Goal: Task Accomplishment & Management: Complete application form

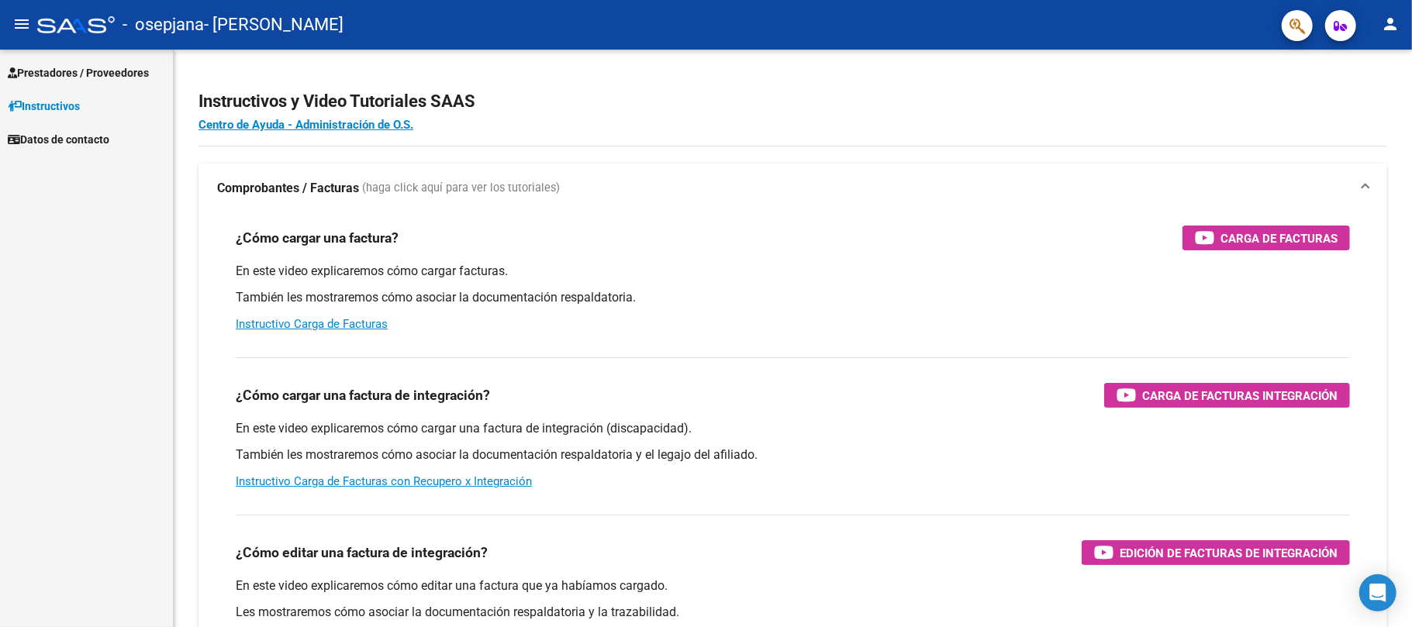
click at [88, 78] on span "Prestadores / Proveedores" at bounding box center [78, 72] width 141 height 17
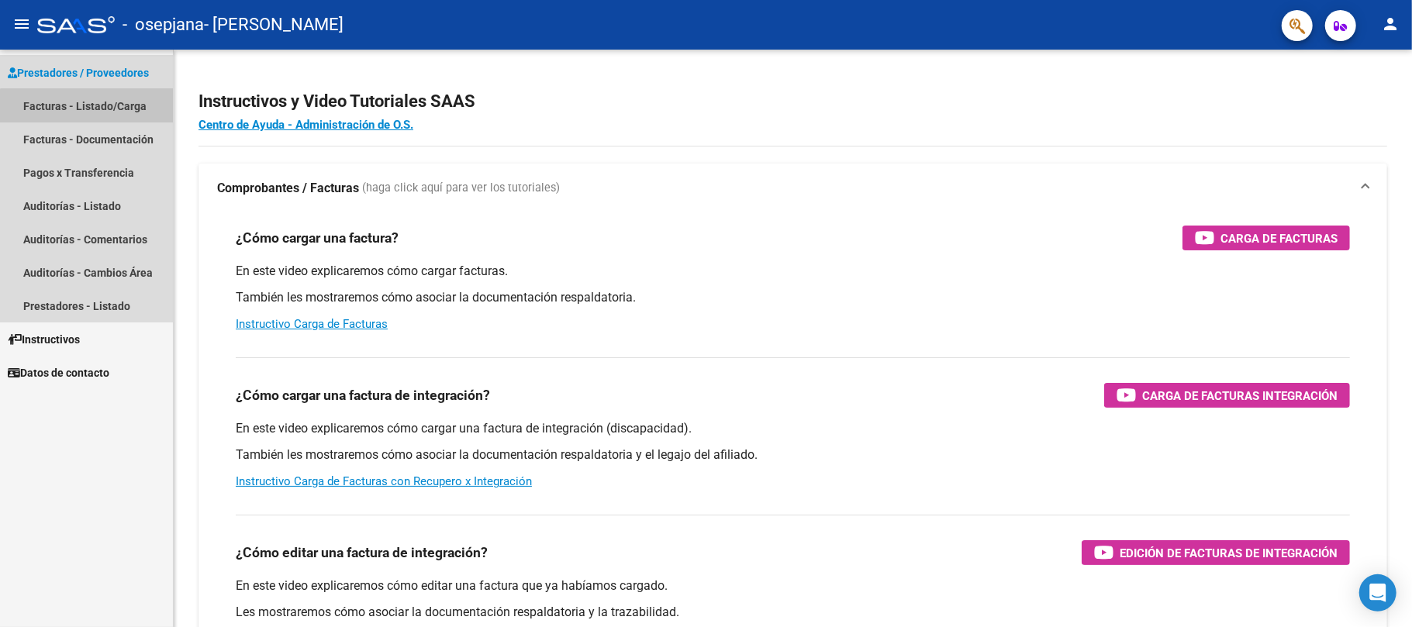
click at [106, 112] on link "Facturas - Listado/Carga" at bounding box center [86, 105] width 173 height 33
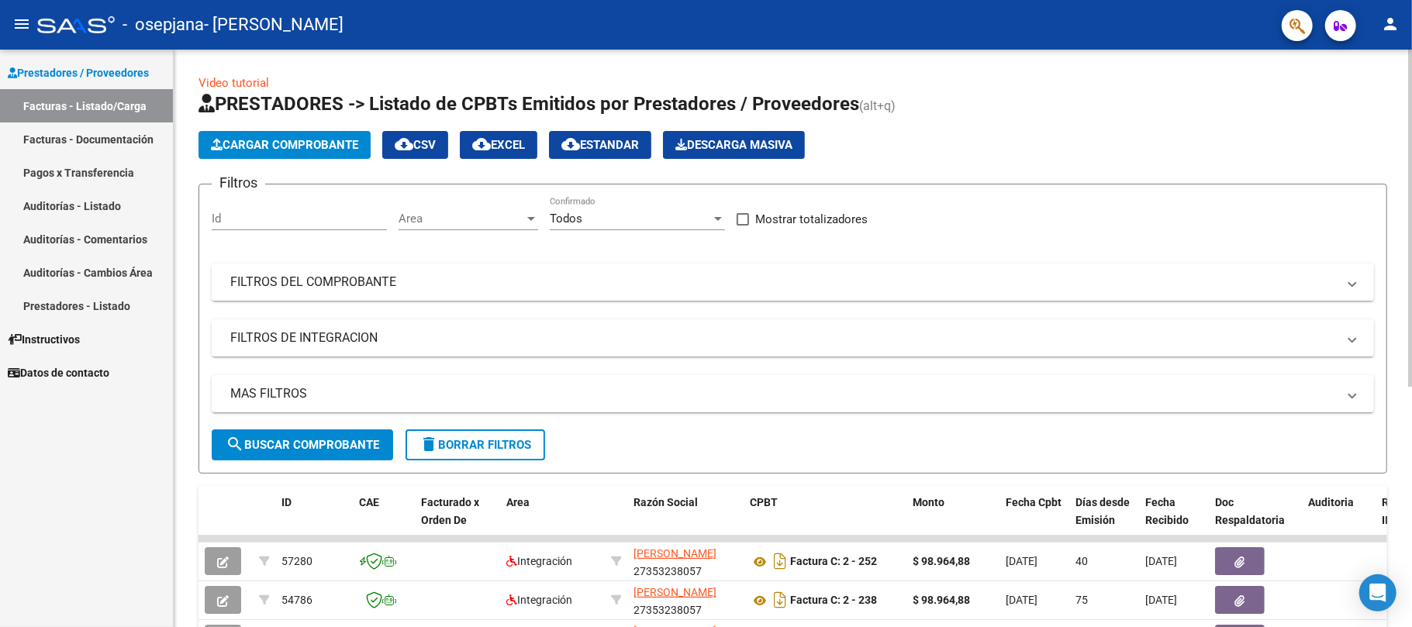
click at [321, 144] on span "Cargar Comprobante" at bounding box center [284, 145] width 147 height 14
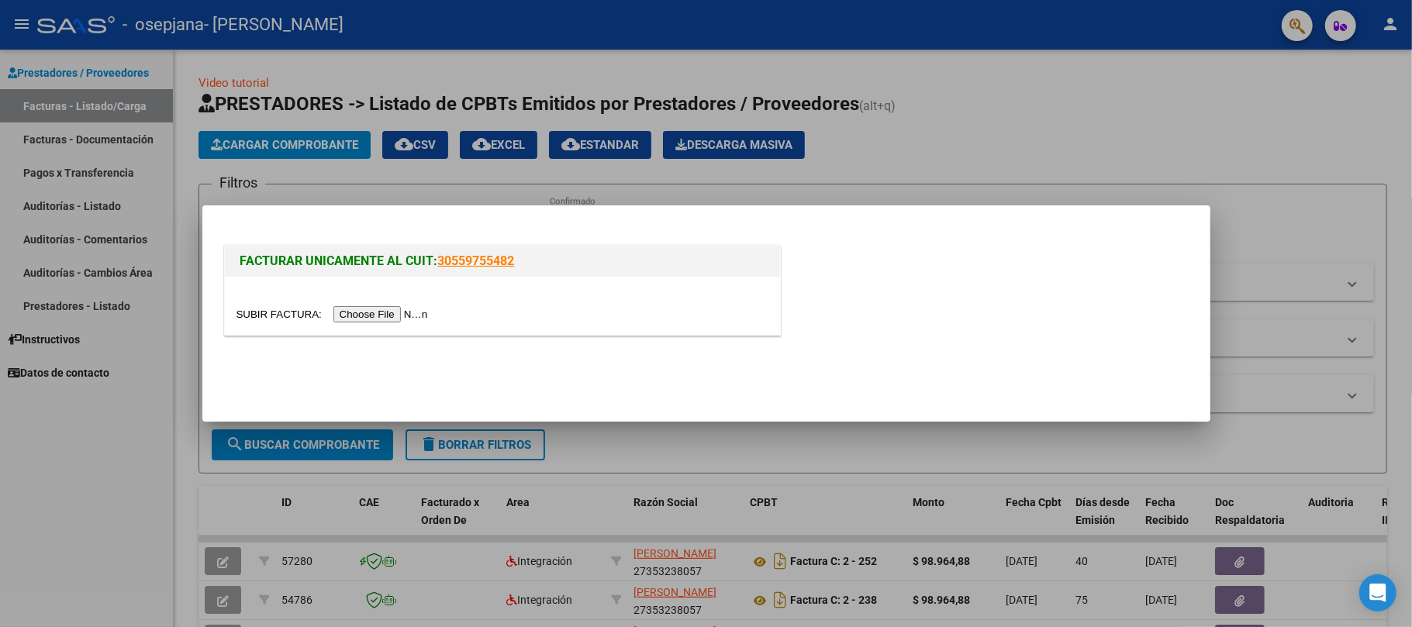
click at [392, 312] on input "file" at bounding box center [334, 314] width 196 height 16
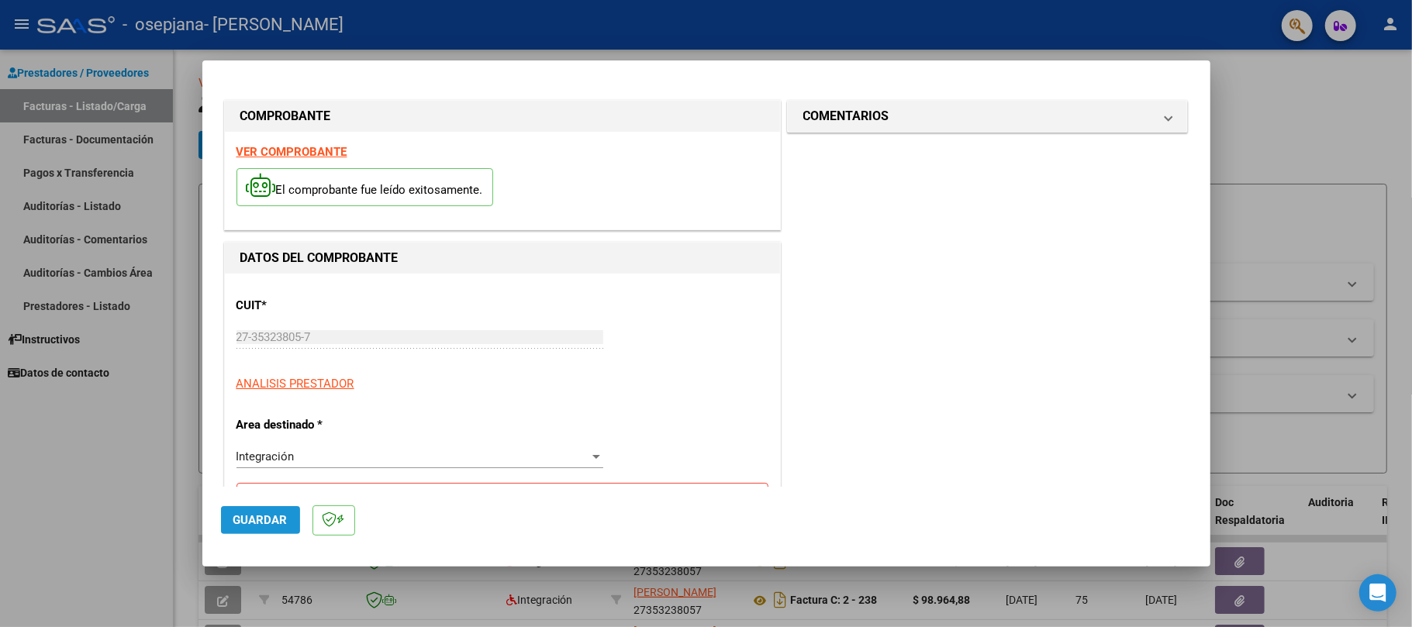
click at [267, 512] on button "Guardar" at bounding box center [260, 520] width 79 height 28
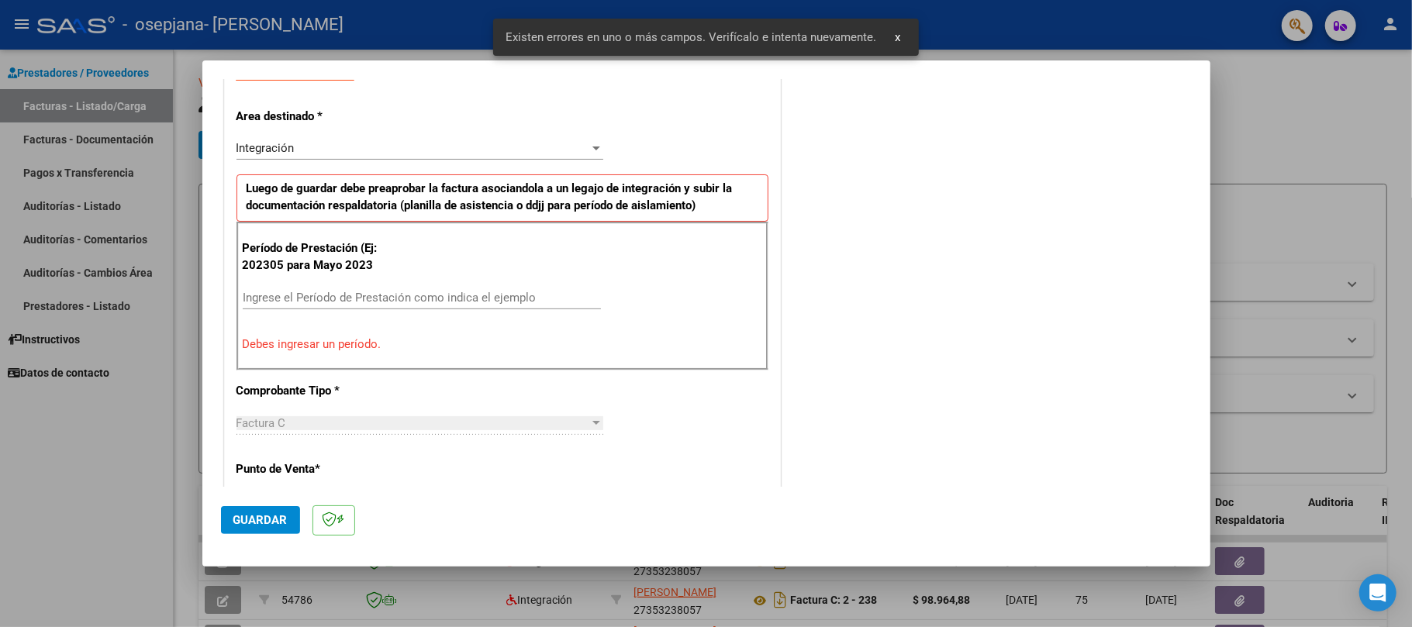
click at [733, 253] on div "Período de Prestación (Ej: 202305 para [DATE] Ingrese el Período de Prestación …" at bounding box center [502, 296] width 532 height 149
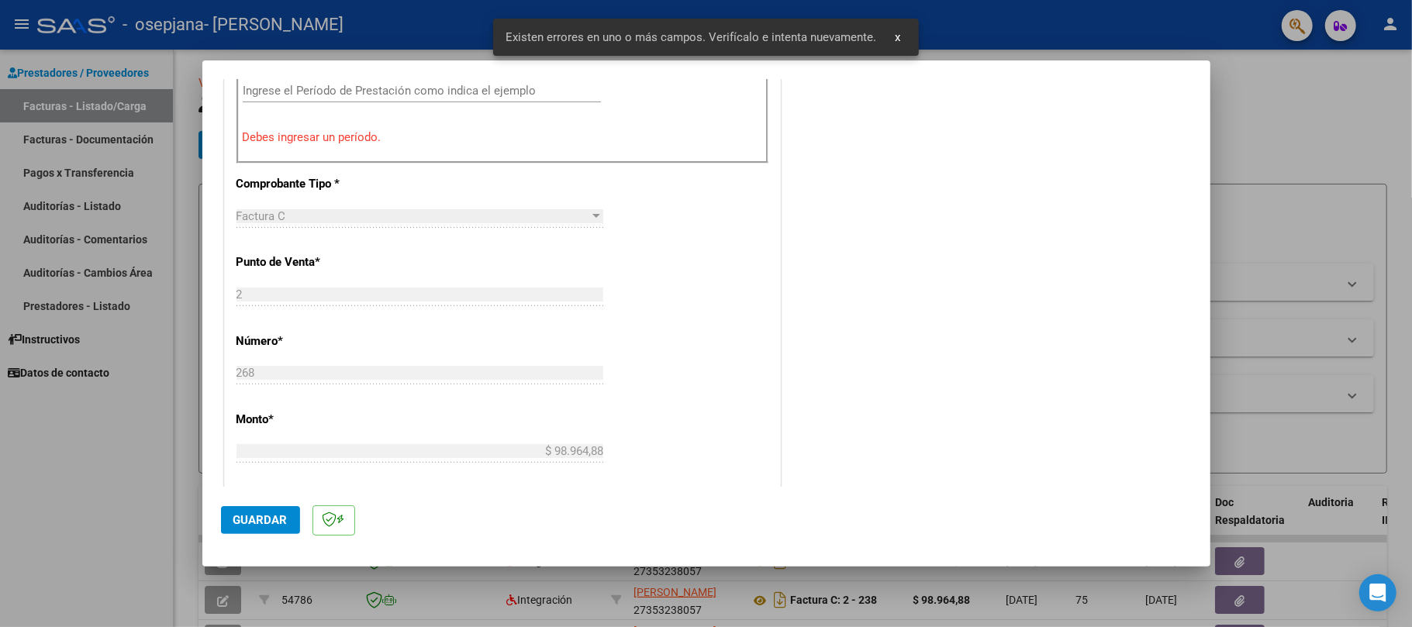
scroll to position [971, 0]
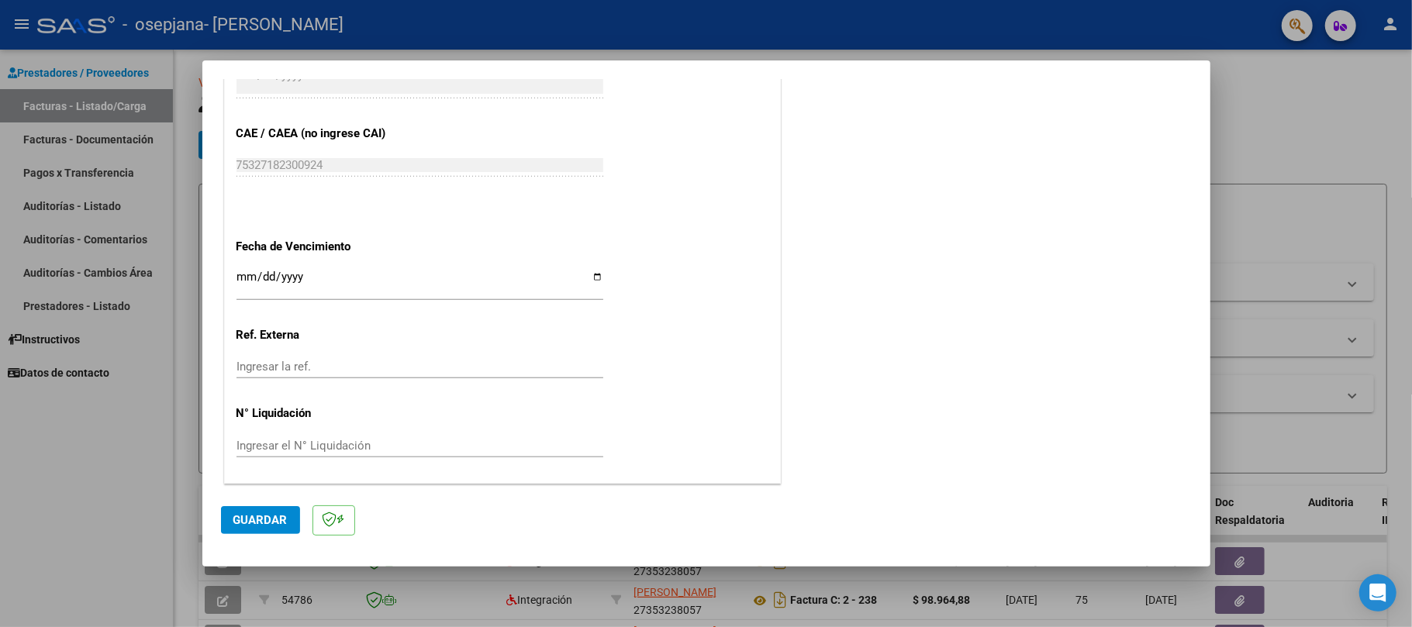
click at [242, 271] on input "Ingresar la fecha" at bounding box center [419, 283] width 367 height 25
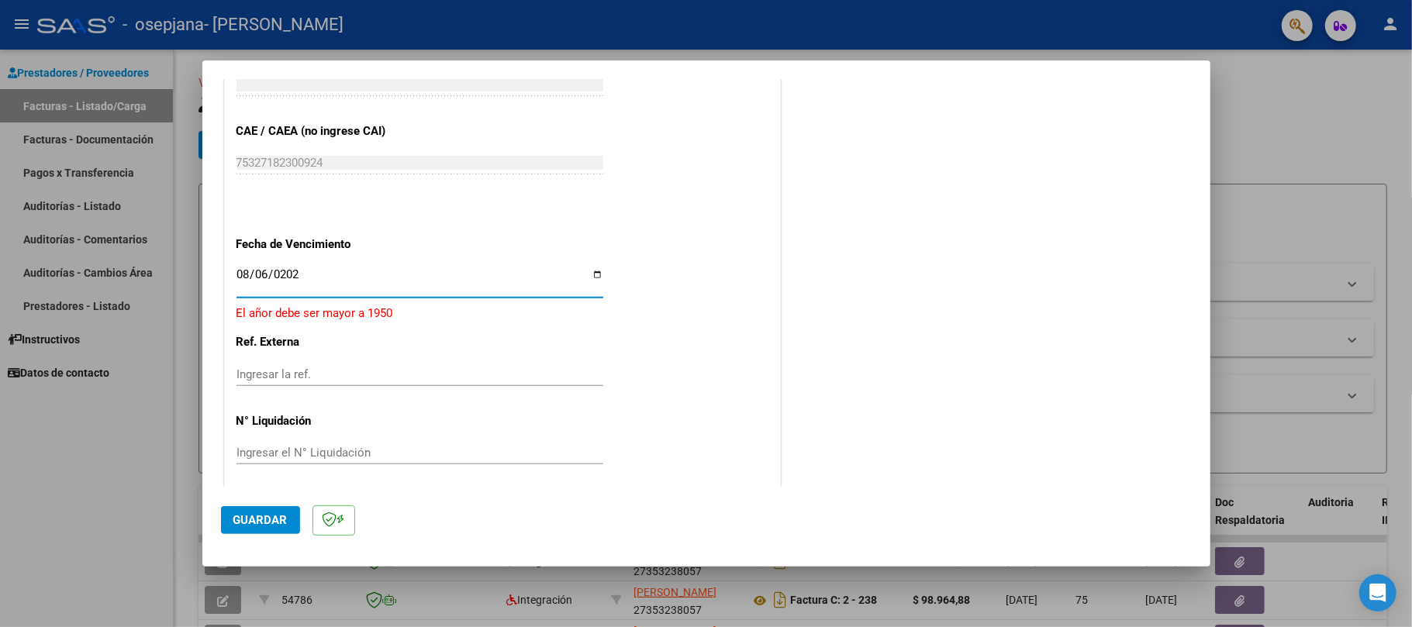
type input "[DATE]"
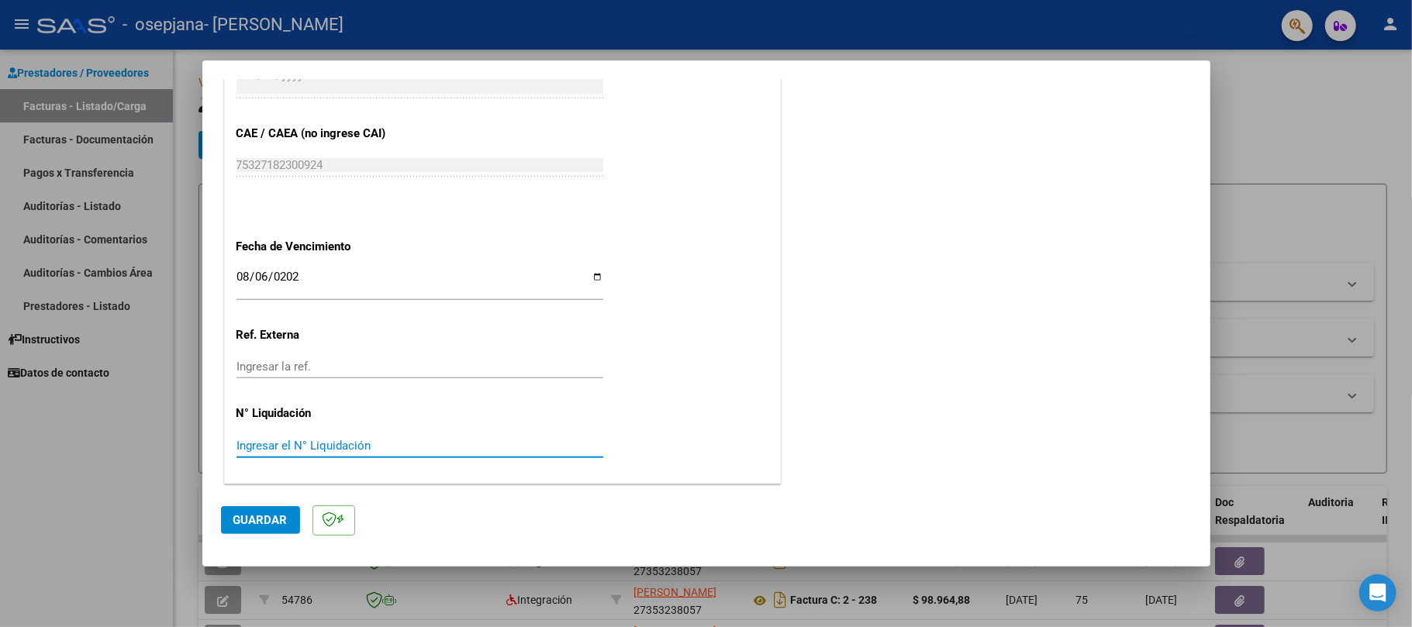
click at [342, 439] on input "Ingresar el N° Liquidación" at bounding box center [419, 446] width 367 height 14
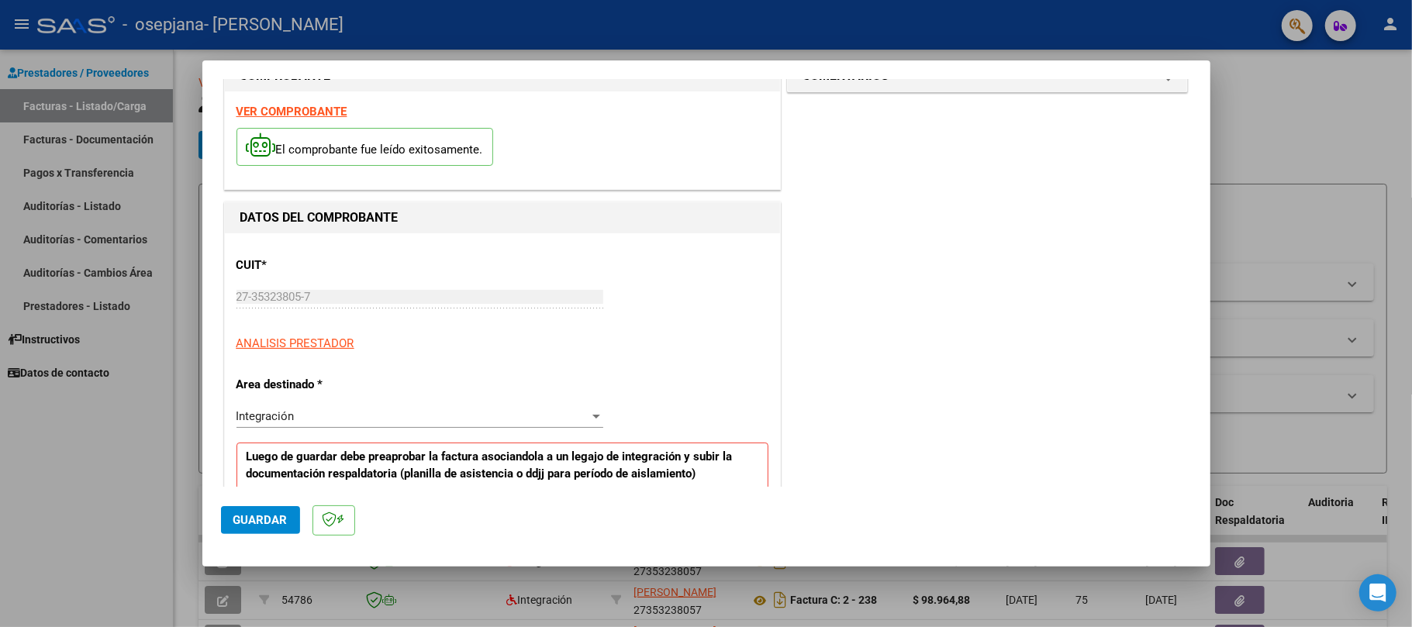
scroll to position [350, 0]
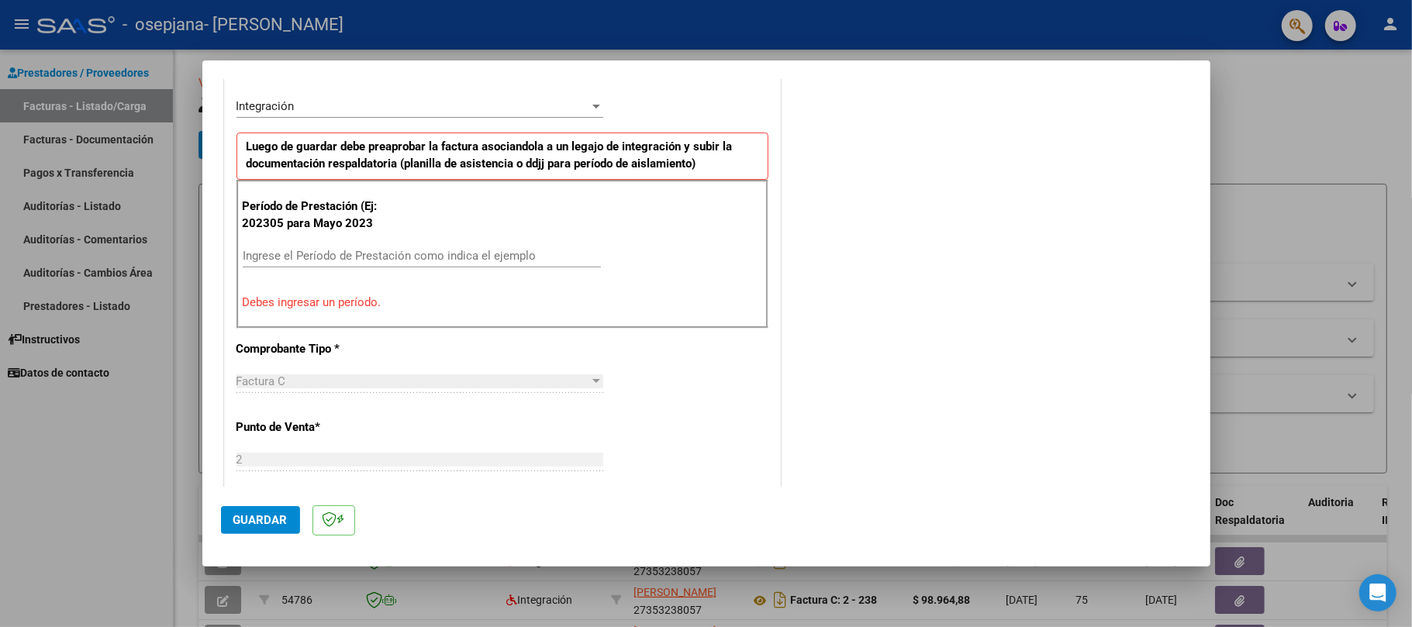
click at [354, 270] on div "Ingrese el Período de Prestación como indica el ejemplo" at bounding box center [422, 263] width 358 height 38
click at [352, 258] on input "Ingrese el Período de Prestación como indica el ejemplo" at bounding box center [422, 256] width 358 height 14
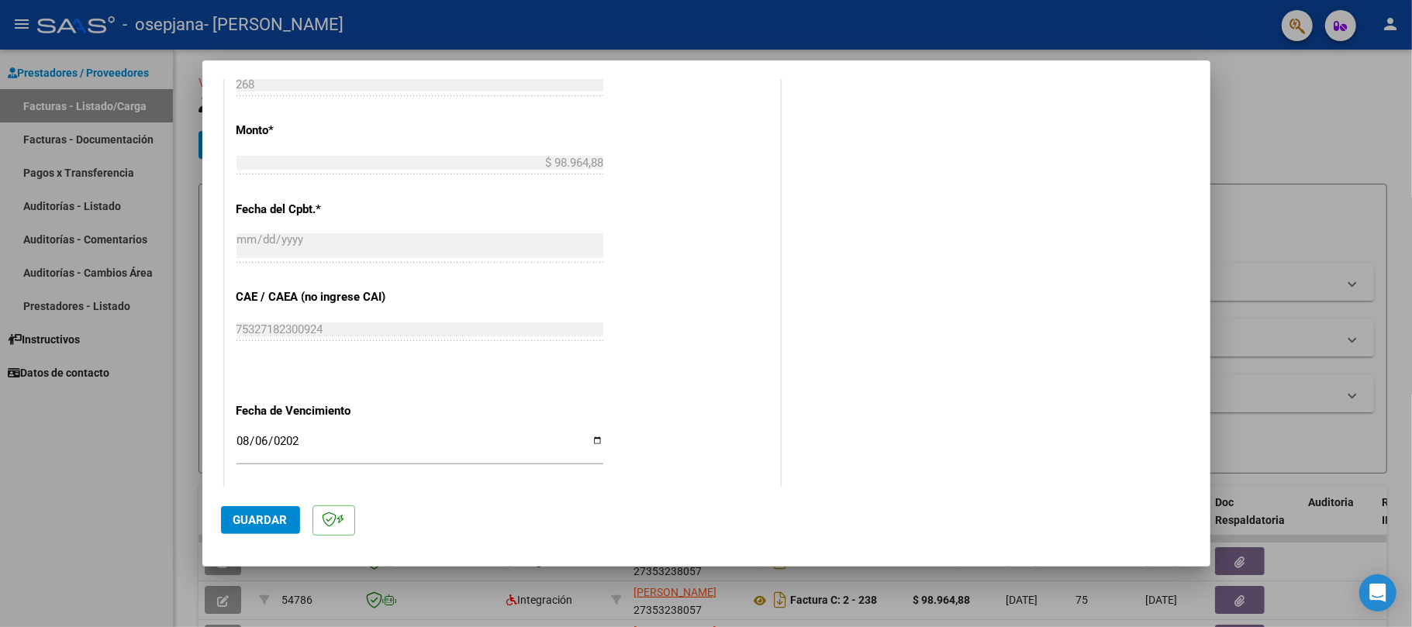
scroll to position [930, 0]
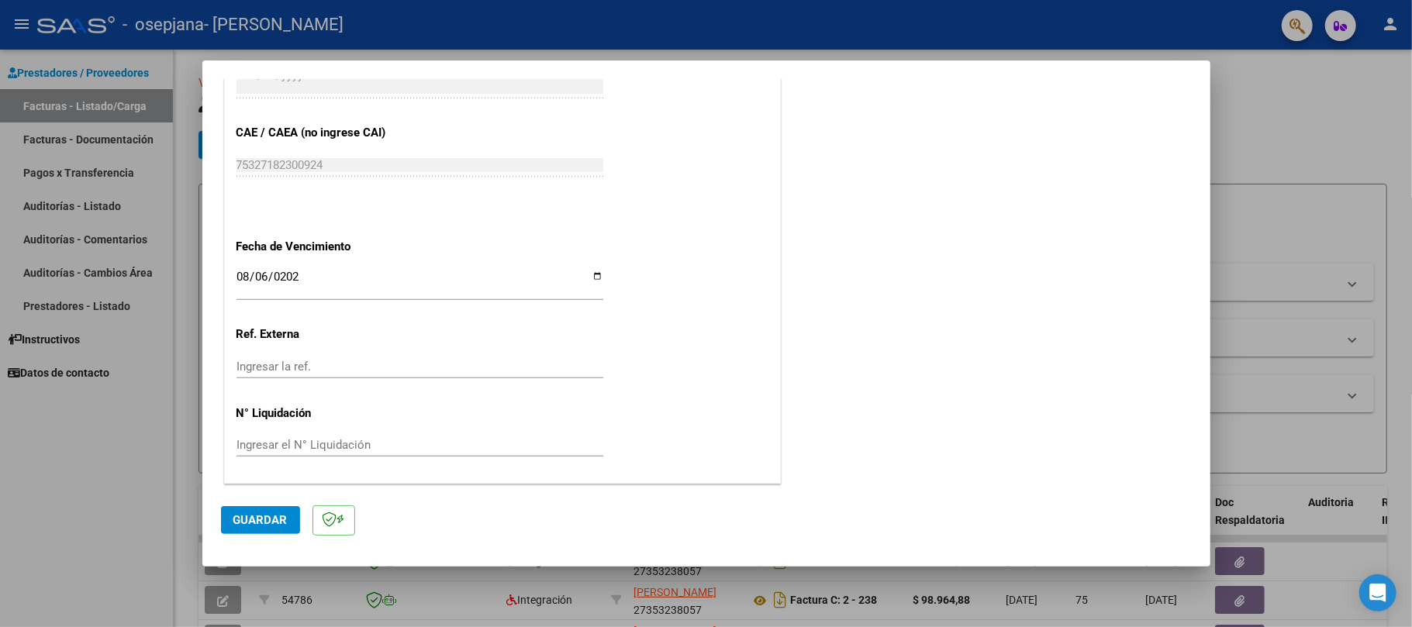
type input "202507"
click at [258, 519] on span "Guardar" at bounding box center [260, 520] width 54 height 14
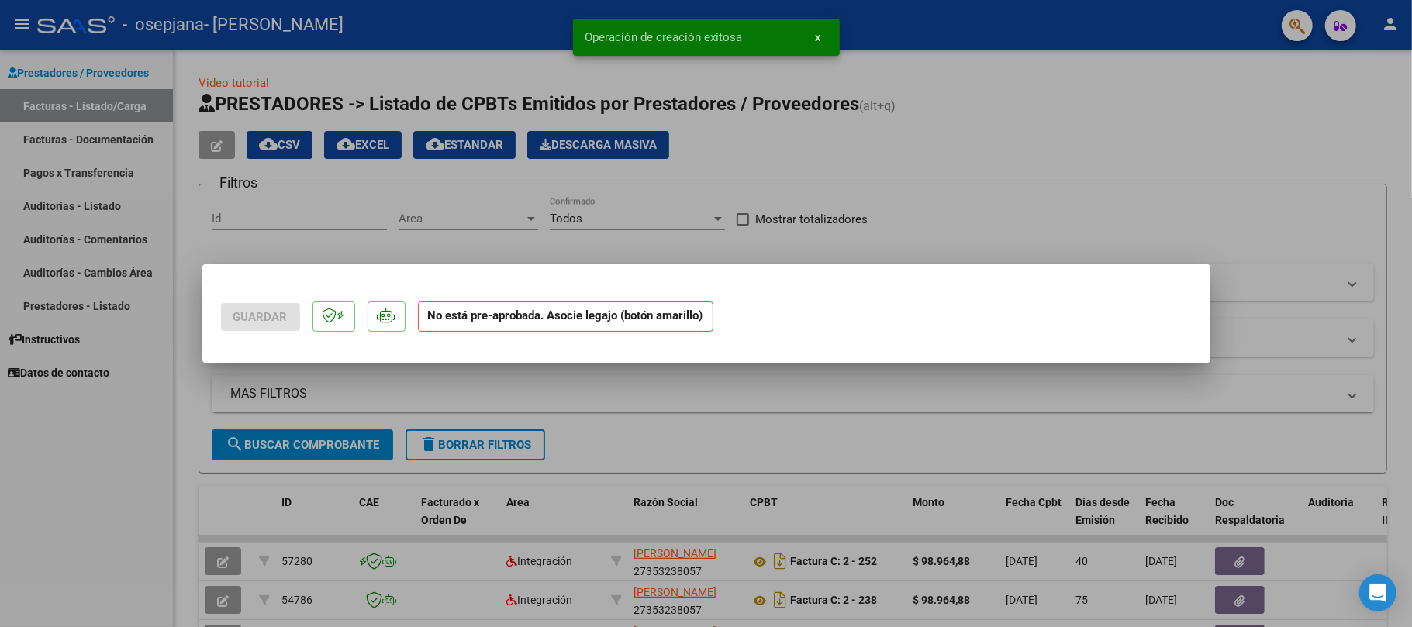
scroll to position [0, 0]
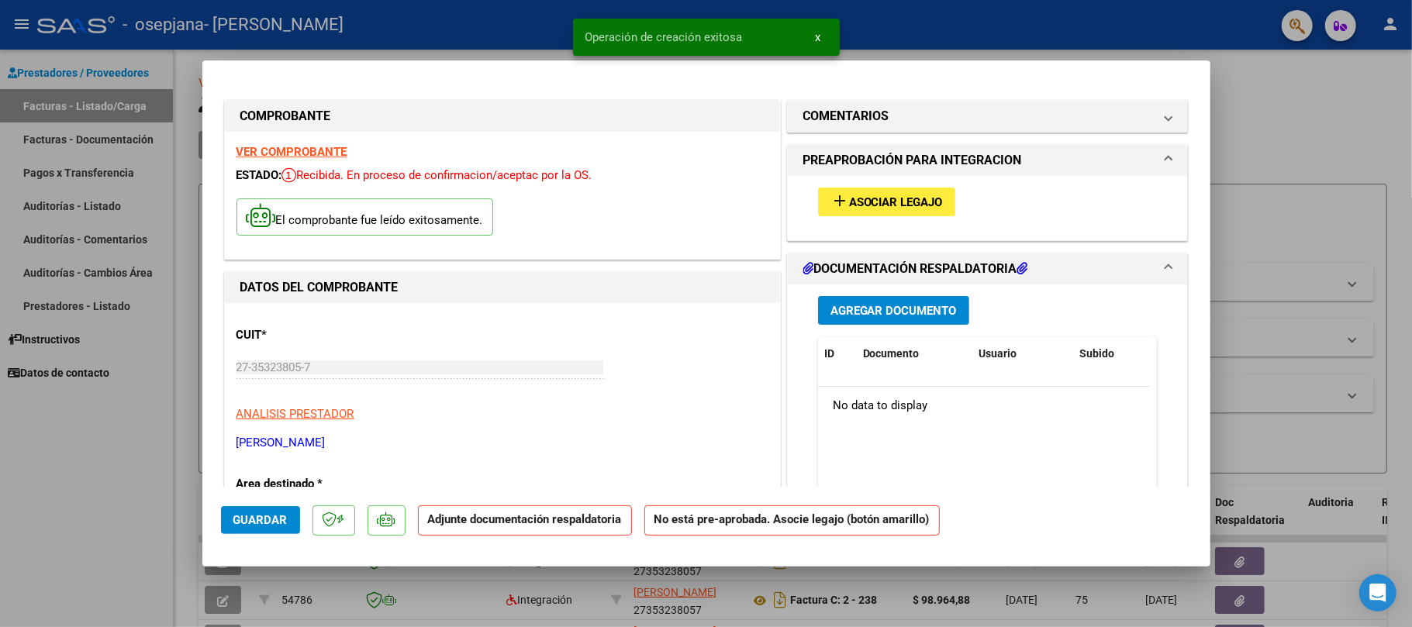
click at [930, 312] on span "Agregar Documento" at bounding box center [893, 311] width 126 height 14
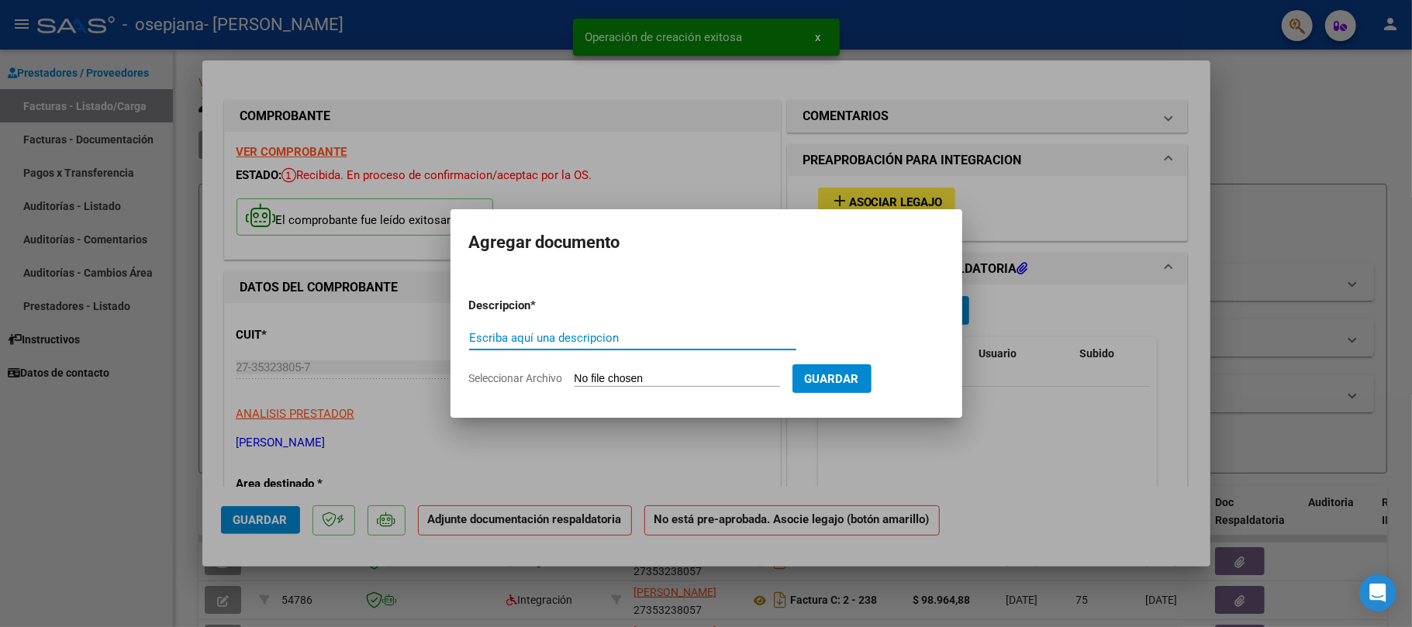
click at [581, 333] on input "Escriba aquí una descripcion" at bounding box center [632, 338] width 327 height 14
click at [661, 392] on form "Descripcion * Escriba aquí una descripcion Seleccionar Archivo Guardar" at bounding box center [706, 341] width 474 height 113
click at [671, 366] on form "Descripcion * Escriba aquí una descripcion Seleccionar Archivo Guardar" at bounding box center [706, 341] width 474 height 113
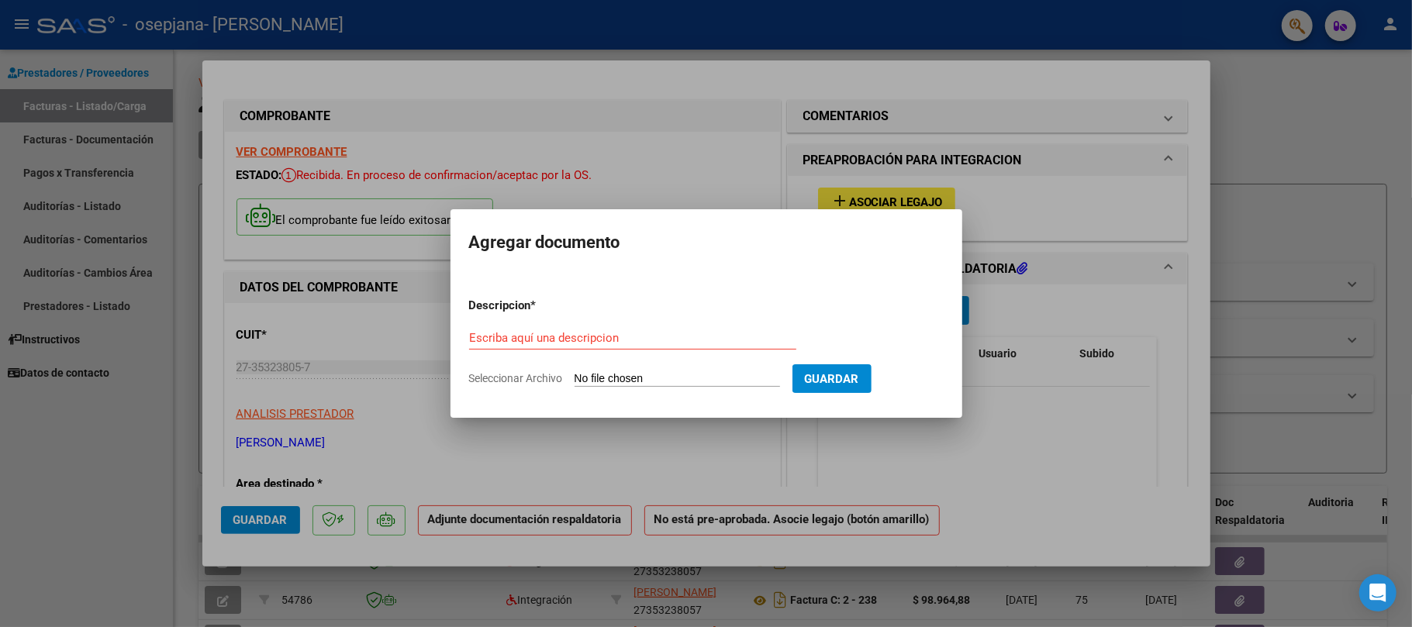
click at [664, 378] on input "Seleccionar Archivo" at bounding box center [676, 379] width 205 height 15
type input "C:\fakepath\Informe T.O [DATE] - [PERSON_NAME] (1).pdf"
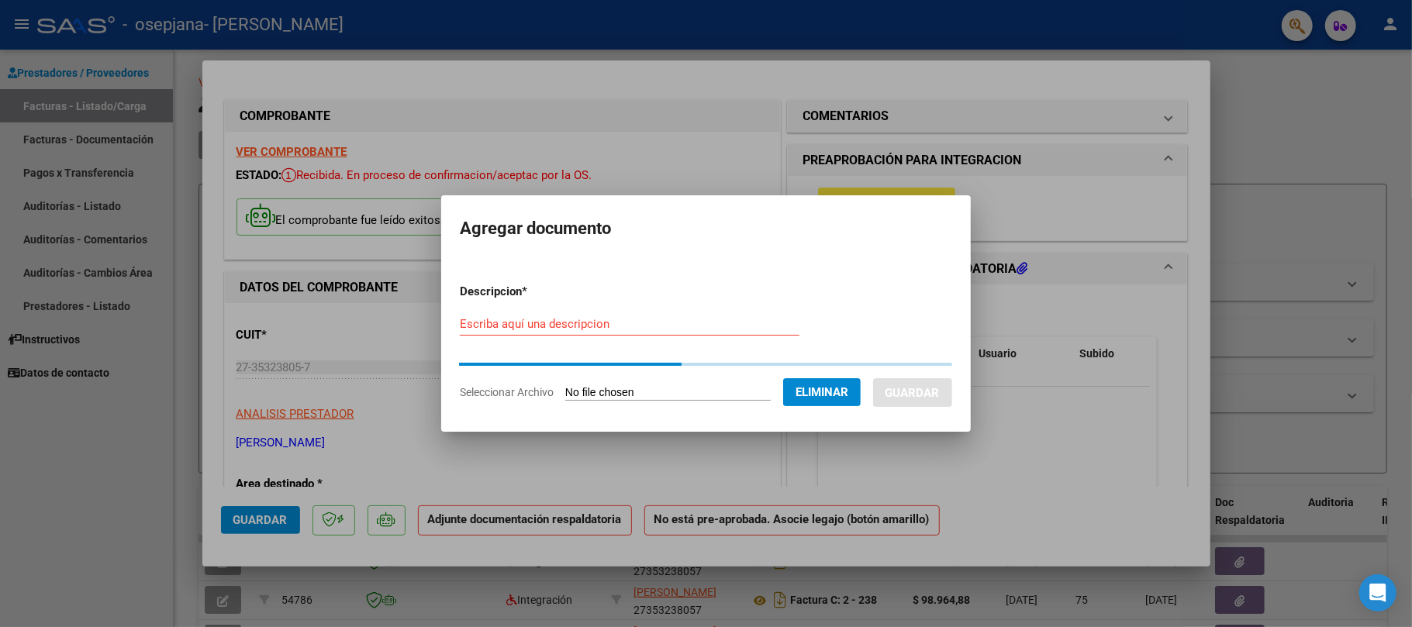
click at [557, 335] on div "Escriba aquí una descripcion" at bounding box center [630, 323] width 340 height 23
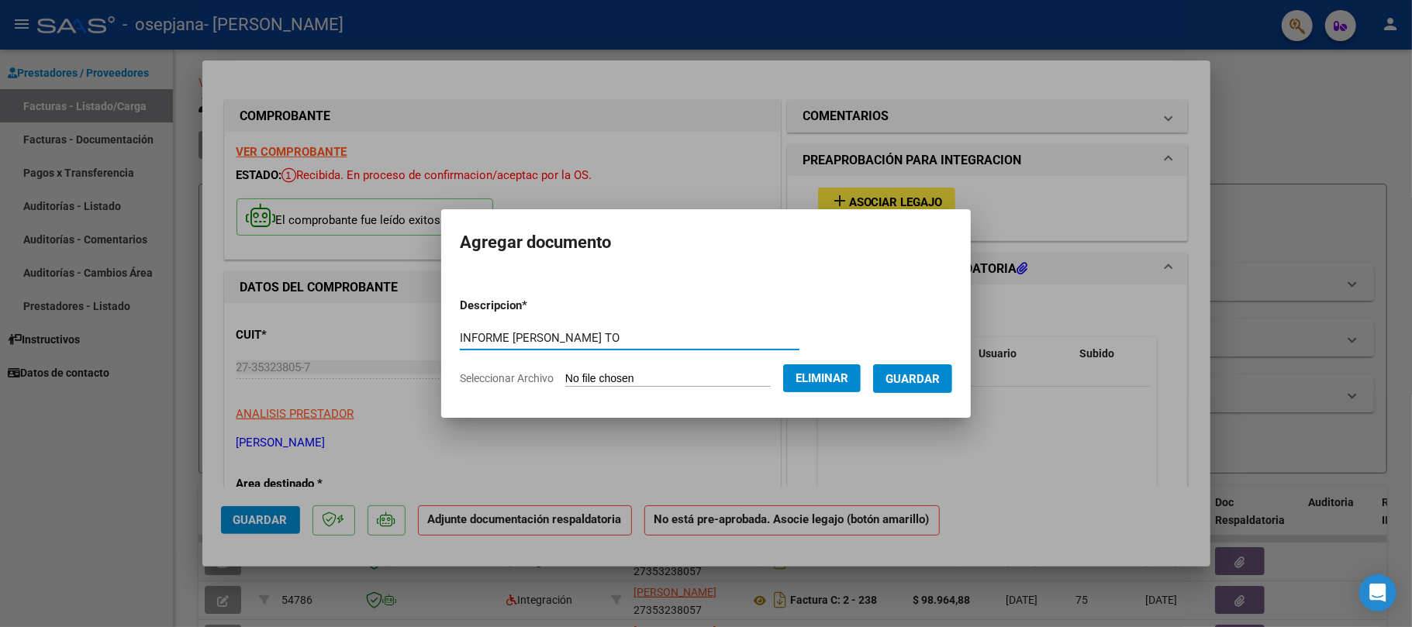
type input "INFORME [PERSON_NAME] TO"
click at [491, 327] on div "INFORME [PERSON_NAME] TO Escriba aquí una descripcion" at bounding box center [630, 337] width 340 height 23
drag, startPoint x: 492, startPoint y: 336, endPoint x: 692, endPoint y: 329, distance: 200.9
click at [692, 329] on div "INFORME [PERSON_NAME] TO Escriba aquí una descripcion" at bounding box center [630, 337] width 340 height 23
click at [929, 383] on span "Guardar" at bounding box center [912, 379] width 54 height 14
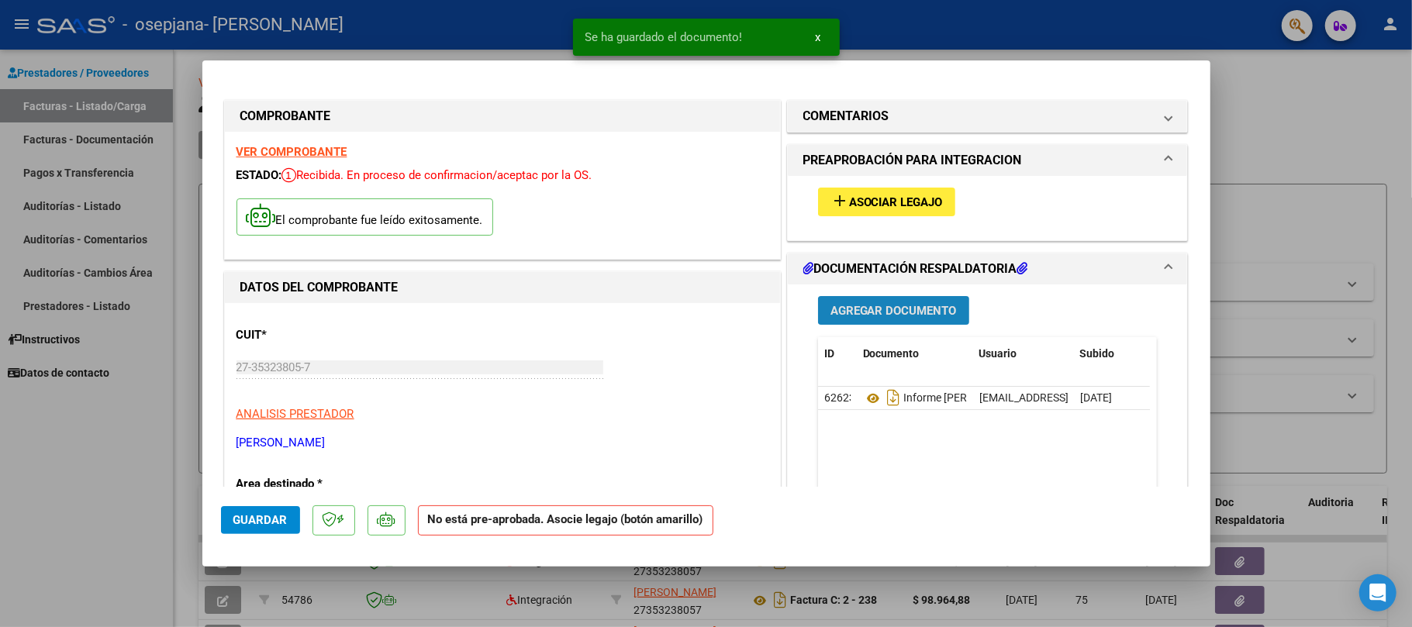
click at [907, 323] on button "Agregar Documento" at bounding box center [893, 310] width 151 height 29
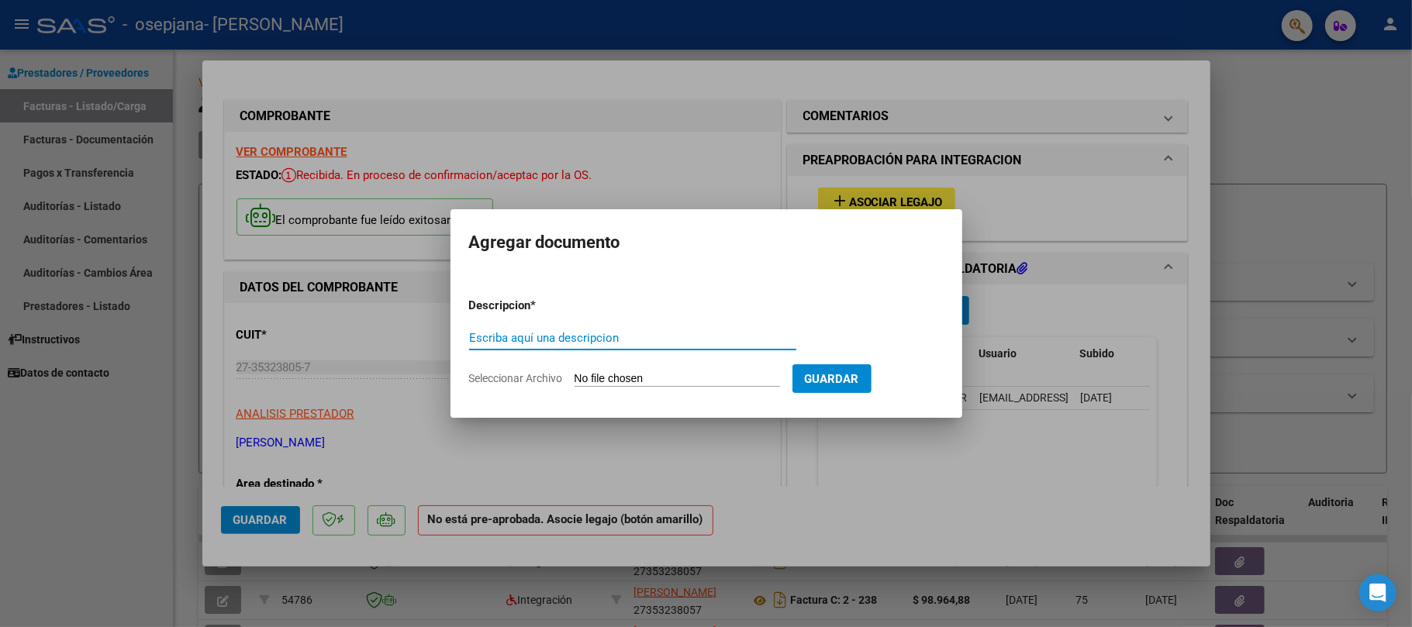
click at [653, 343] on input "Escriba aquí una descripcion" at bounding box center [632, 338] width 327 height 14
paste input "[PERSON_NAME] TO"
type input "PLANILLA [PERSON_NAME] TO"
click at [646, 374] on input "Seleccionar Archivo" at bounding box center [676, 379] width 205 height 15
type input "C:\fakepath\Planilla [DATE] - [PERSON_NAME].pdf"
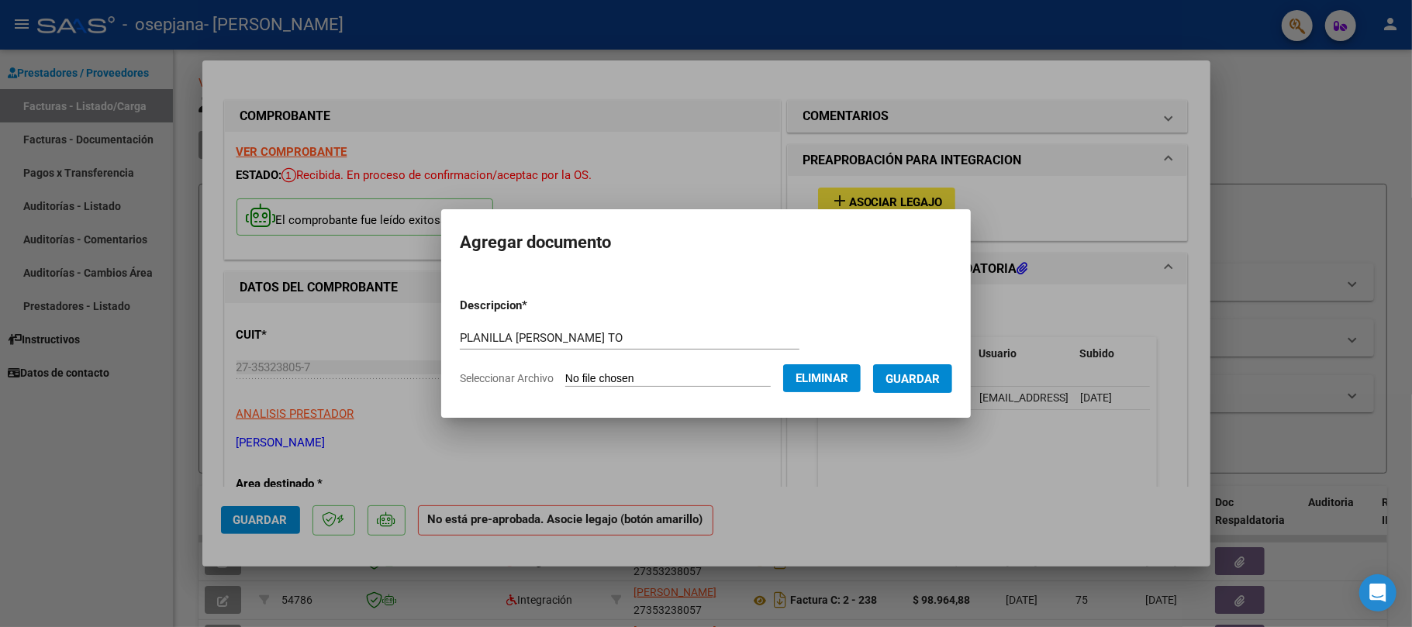
click at [902, 375] on button "Guardar" at bounding box center [912, 378] width 79 height 29
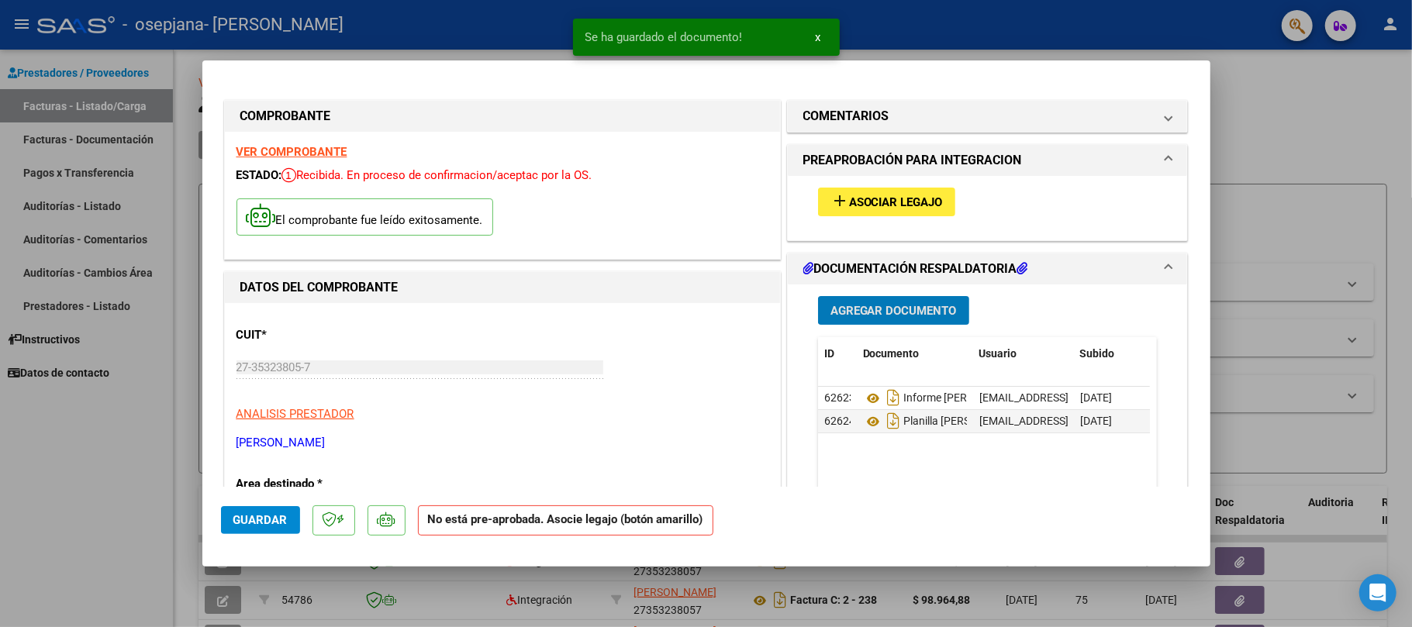
click at [237, 528] on button "Guardar" at bounding box center [260, 520] width 79 height 28
click at [0, 500] on div at bounding box center [706, 313] width 1412 height 627
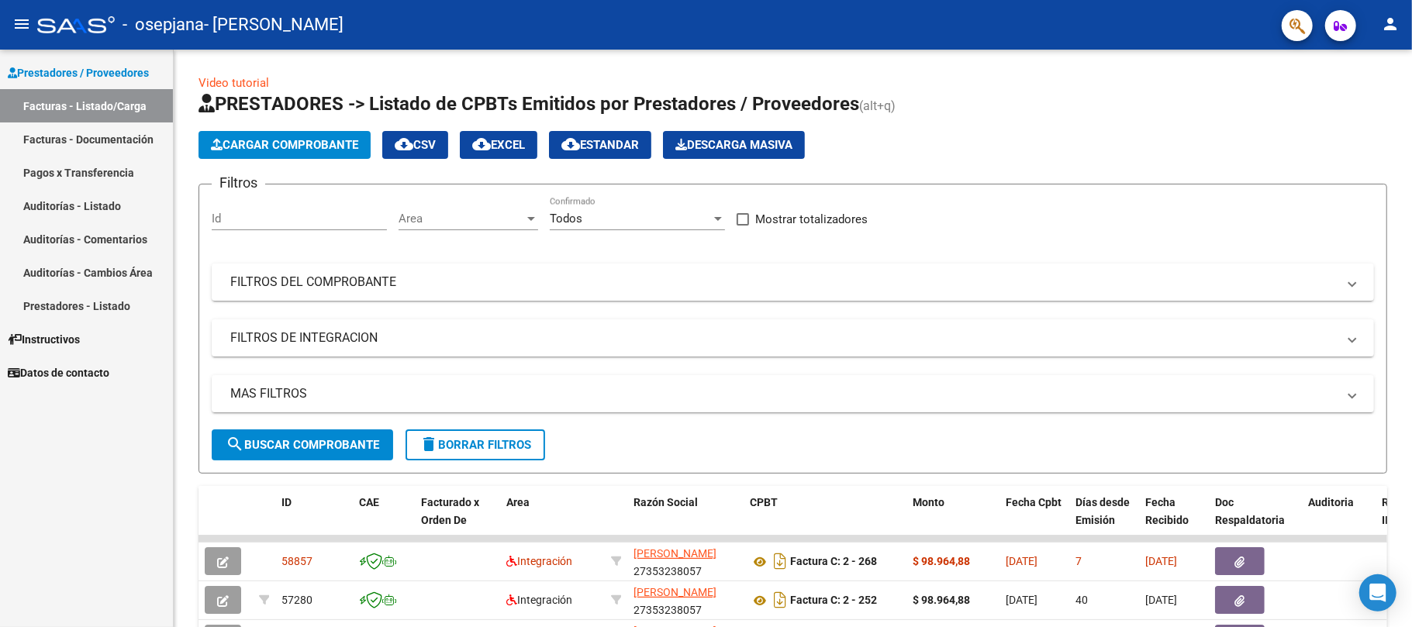
click at [1385, 19] on mat-icon "person" at bounding box center [1390, 24] width 19 height 19
click at [1344, 109] on button "exit_to_app Salir" at bounding box center [1358, 102] width 95 height 37
